Goal: Subscribe to service/newsletter

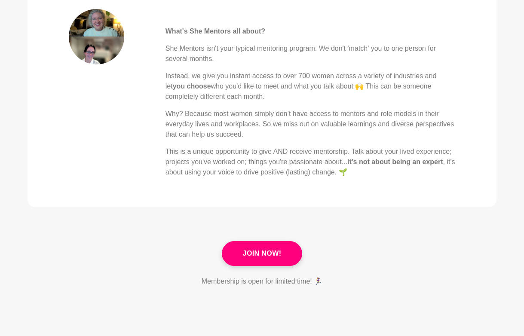
scroll to position [396, 0]
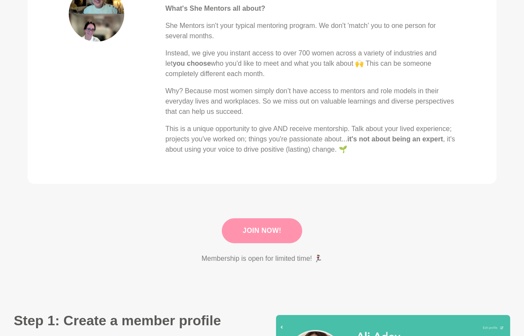
click at [261, 233] on link "Join Now!" at bounding box center [262, 230] width 81 height 25
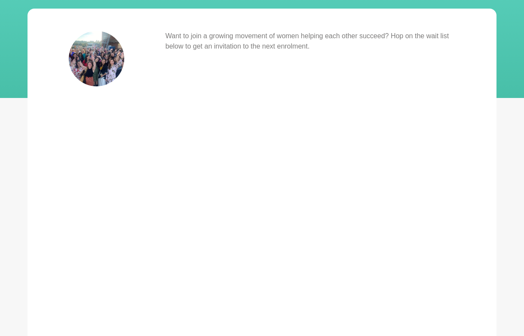
scroll to position [138, 0]
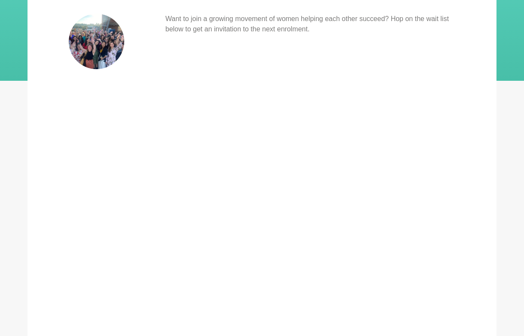
click at [454, 189] on div "Want to join a growing movement of women helping each other succeed? Hop on the…" at bounding box center [311, 221] width 290 height 415
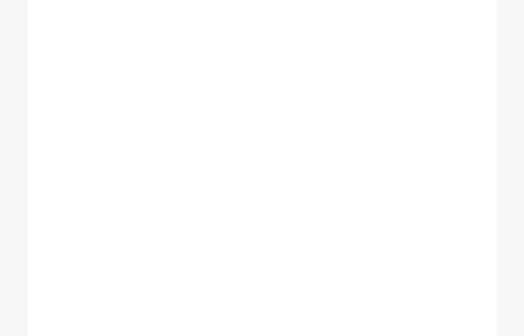
scroll to position [224, 0]
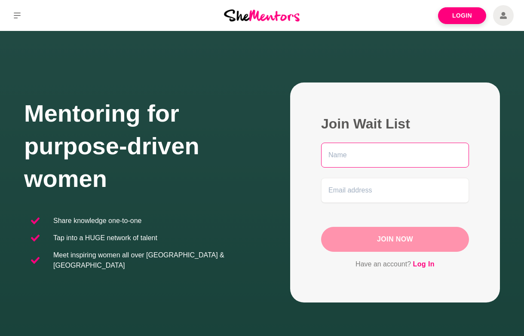
click at [356, 159] on input "text" at bounding box center [395, 155] width 148 height 25
type input "[PERSON_NAME]"
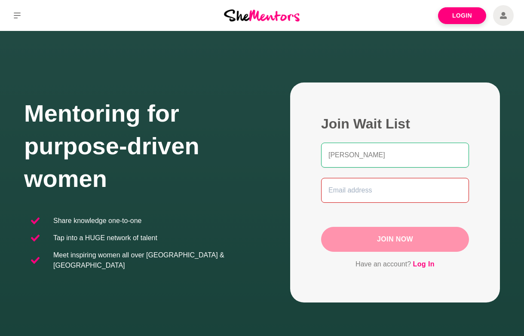
click at [364, 192] on input "email" at bounding box center [395, 190] width 148 height 25
type input "[PERSON_NAME][EMAIL_ADDRESS][DOMAIN_NAME]"
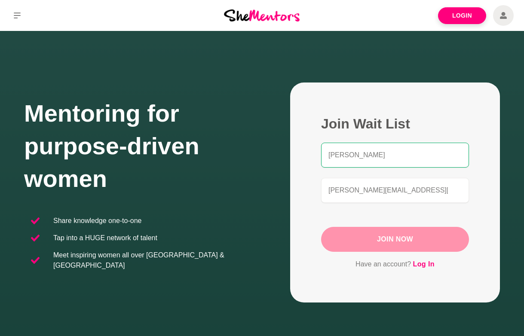
click at [390, 243] on button "Join Now" at bounding box center [395, 239] width 148 height 25
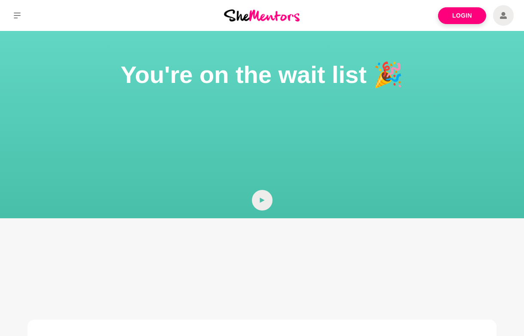
click at [489, 298] on main "You're on the wait list 🎉 Thanks for jumping on the wait list, we will be reope…" at bounding box center [262, 307] width 524 height 553
